Goal: Task Accomplishment & Management: Use online tool/utility

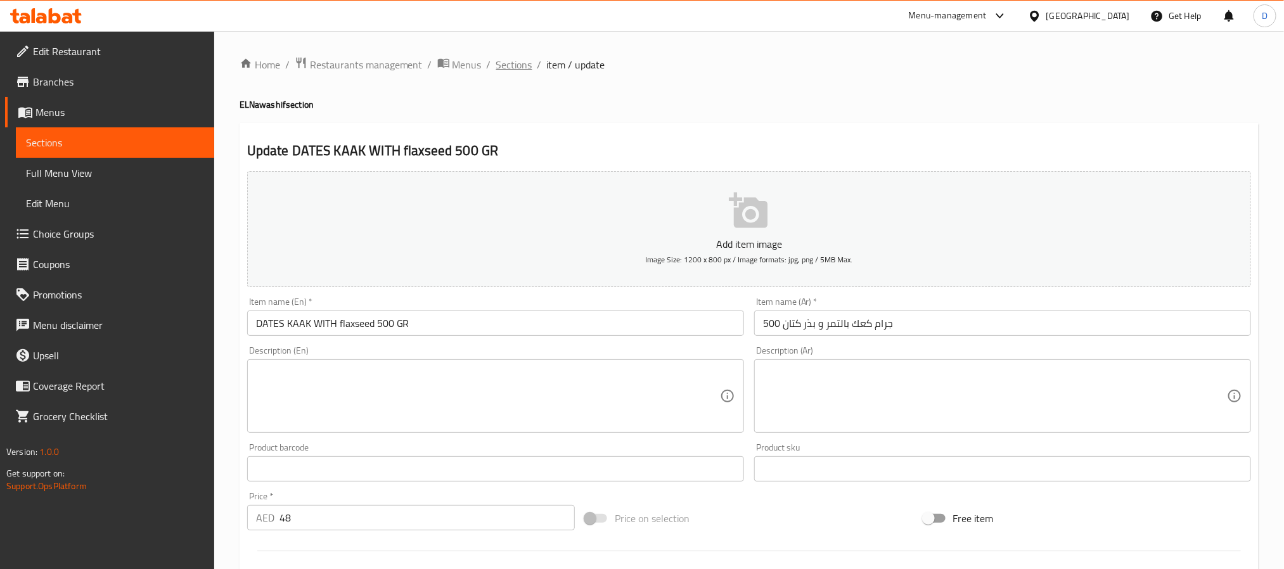
click at [526, 71] on span "Sections" at bounding box center [514, 64] width 36 height 15
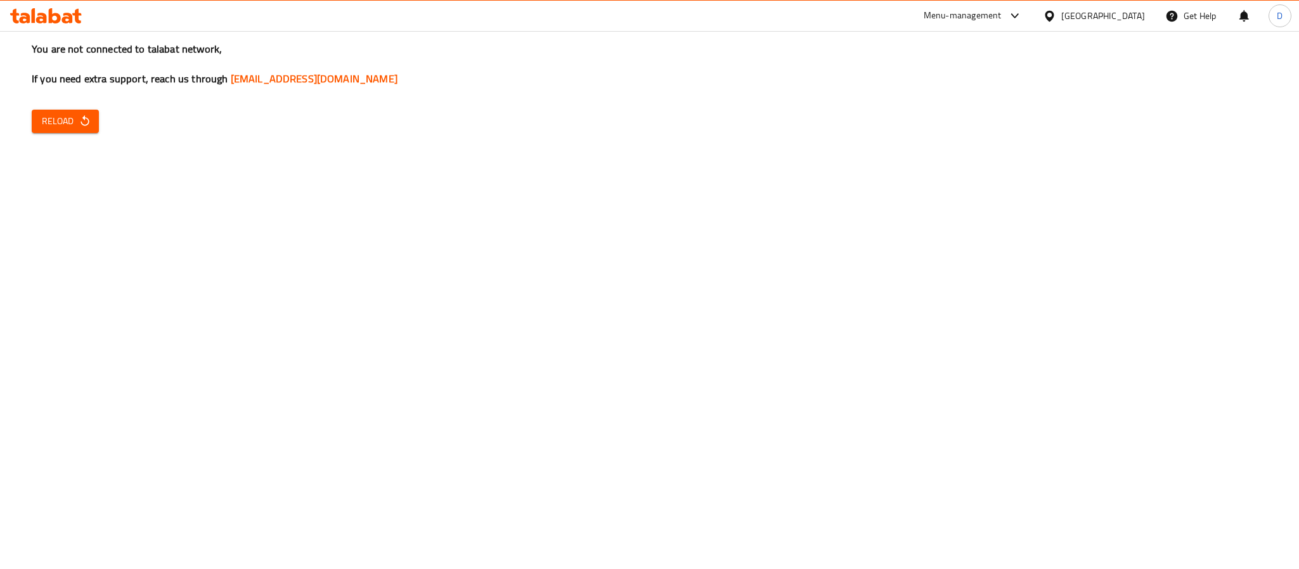
click at [89, 115] on icon "button" at bounding box center [85, 121] width 13 height 13
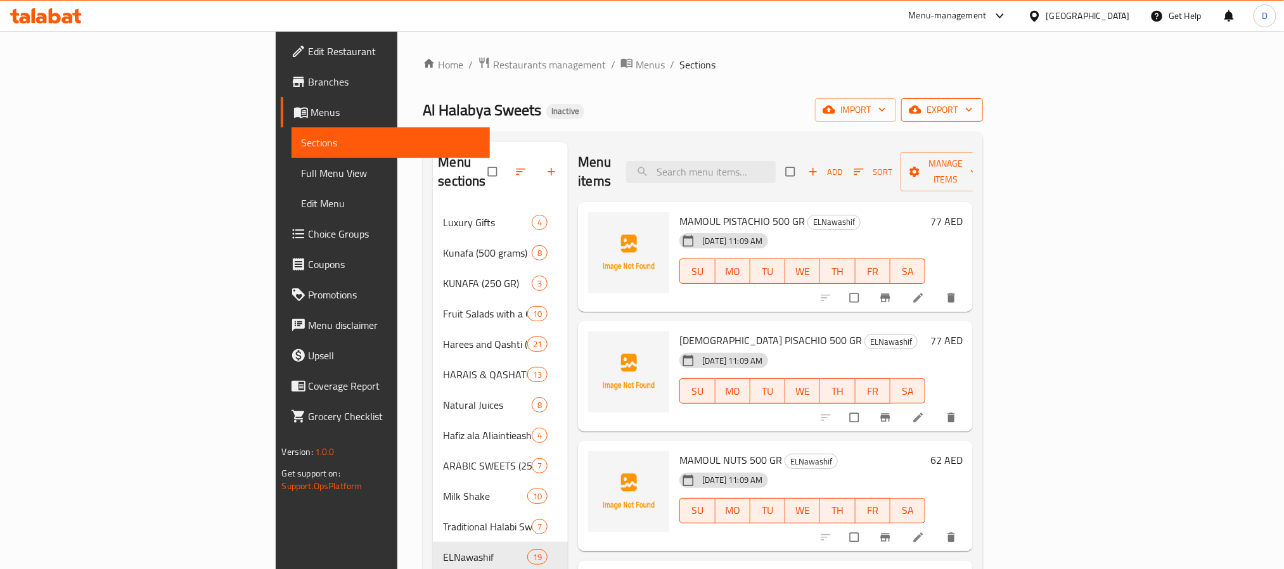
click at [973, 115] on span "export" at bounding box center [942, 110] width 61 height 16
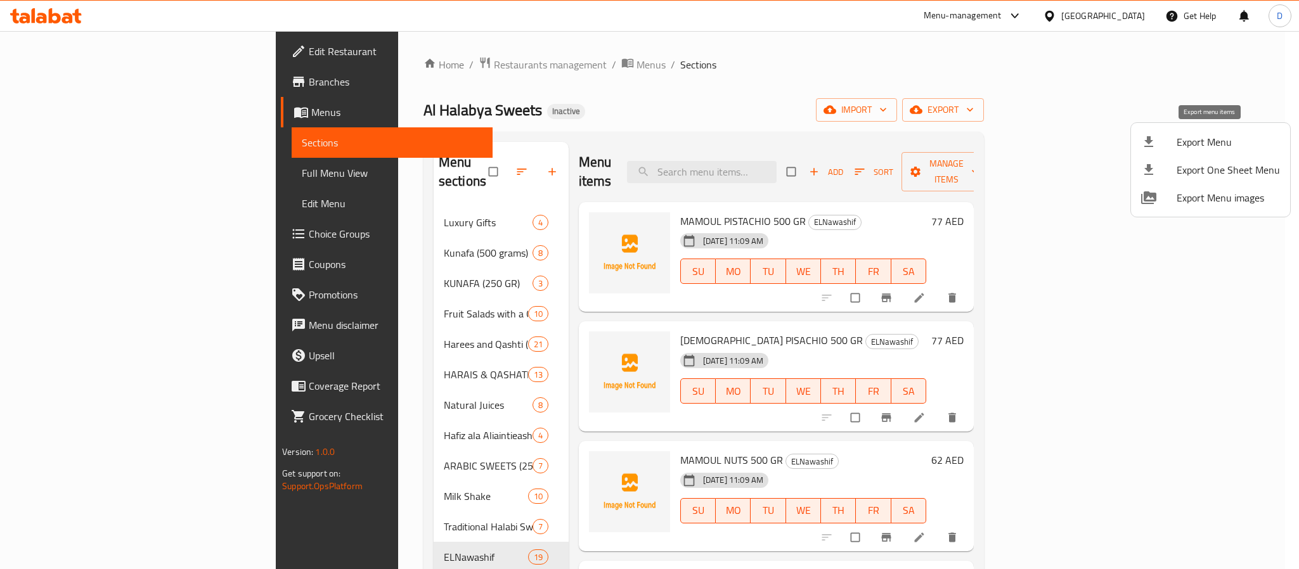
click at [1212, 135] on span "Export Menu" at bounding box center [1228, 141] width 103 height 15
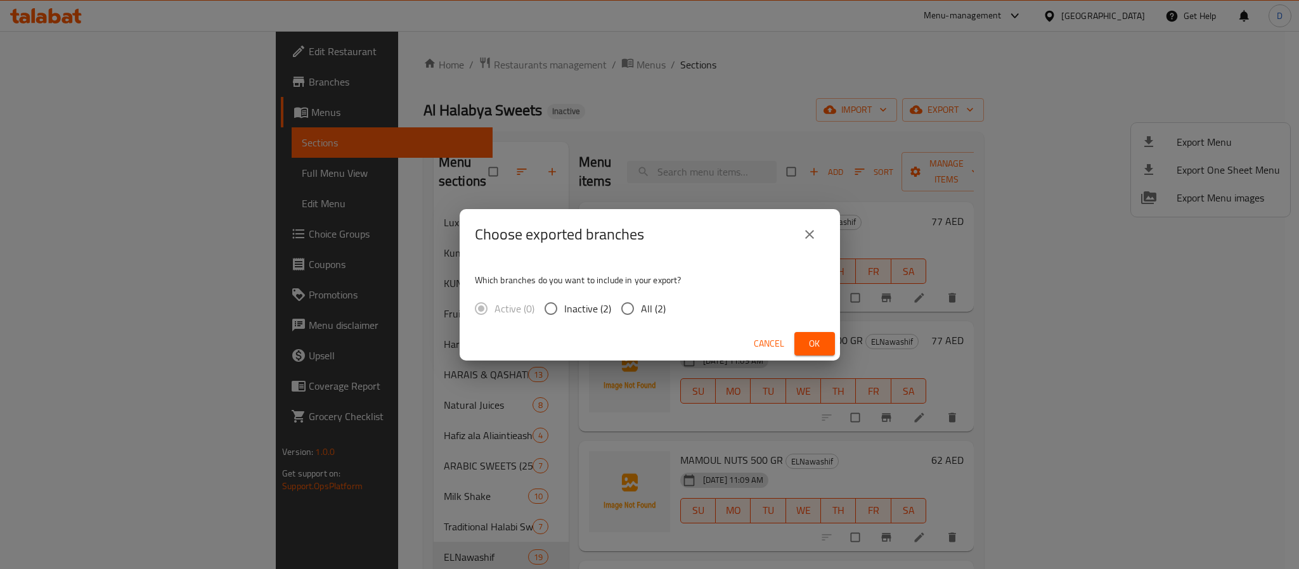
click at [815, 344] on span "Ok" at bounding box center [815, 344] width 20 height 16
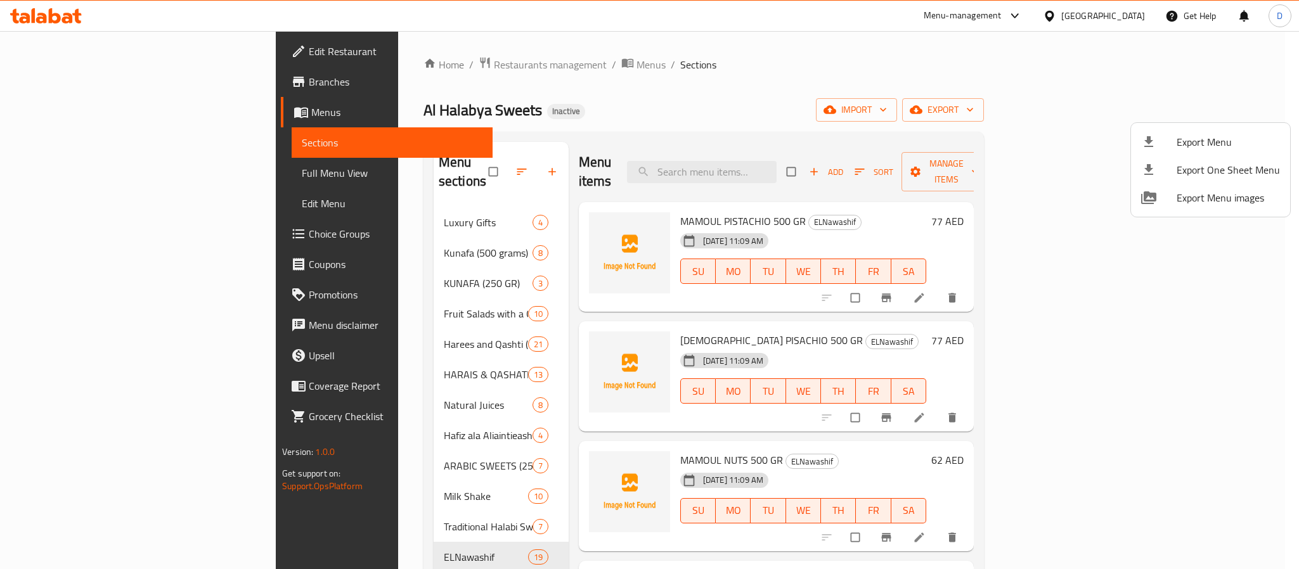
click at [82, 80] on div at bounding box center [649, 284] width 1299 height 569
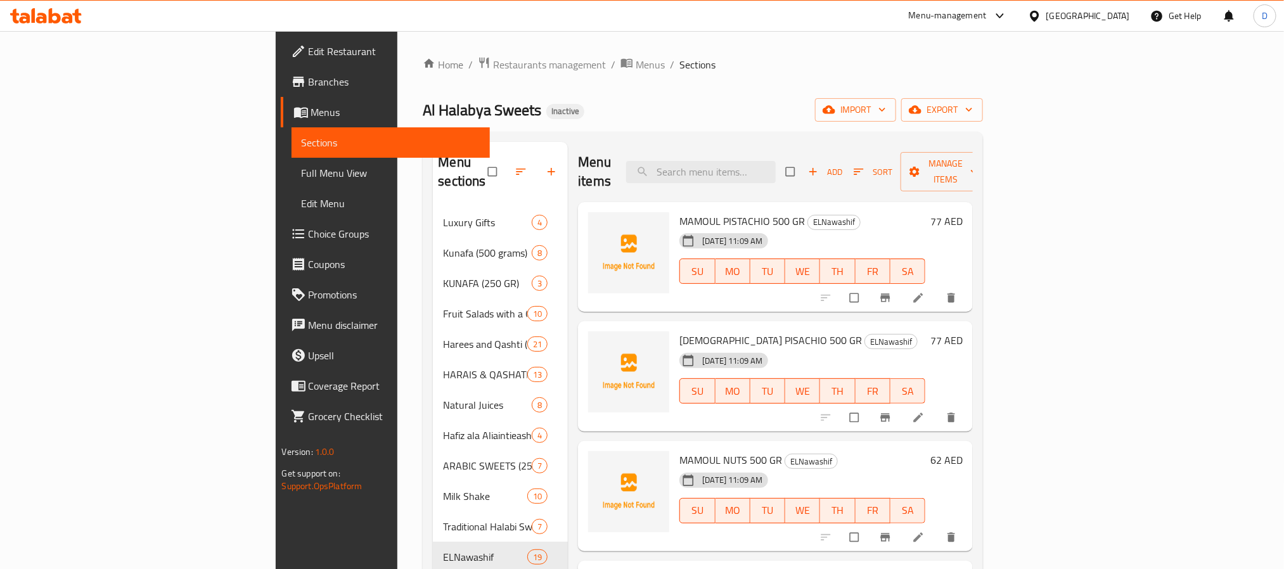
click at [309, 80] on span "Branches" at bounding box center [394, 81] width 171 height 15
